Goal: Information Seeking & Learning: Learn about a topic

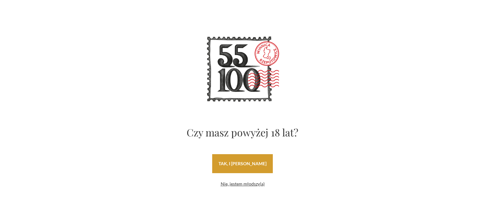
click at [224, 163] on link "tak, i uwielbiam wino" at bounding box center [242, 163] width 61 height 19
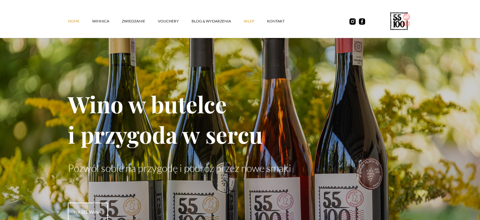
click at [252, 21] on link "SKLEP" at bounding box center [255, 21] width 23 height 19
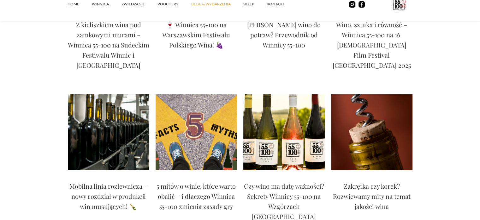
scroll to position [341, 0]
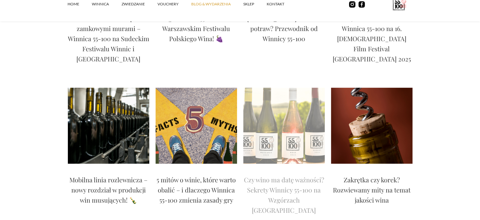
click at [263, 180] on p "Czy wino ma datę ważności? Sekrety Winnicy 55-100 na Wzgórzach [GEOGRAPHIC_DATA]" at bounding box center [285, 194] width 82 height 40
